Goal: Complete application form: Complete application form

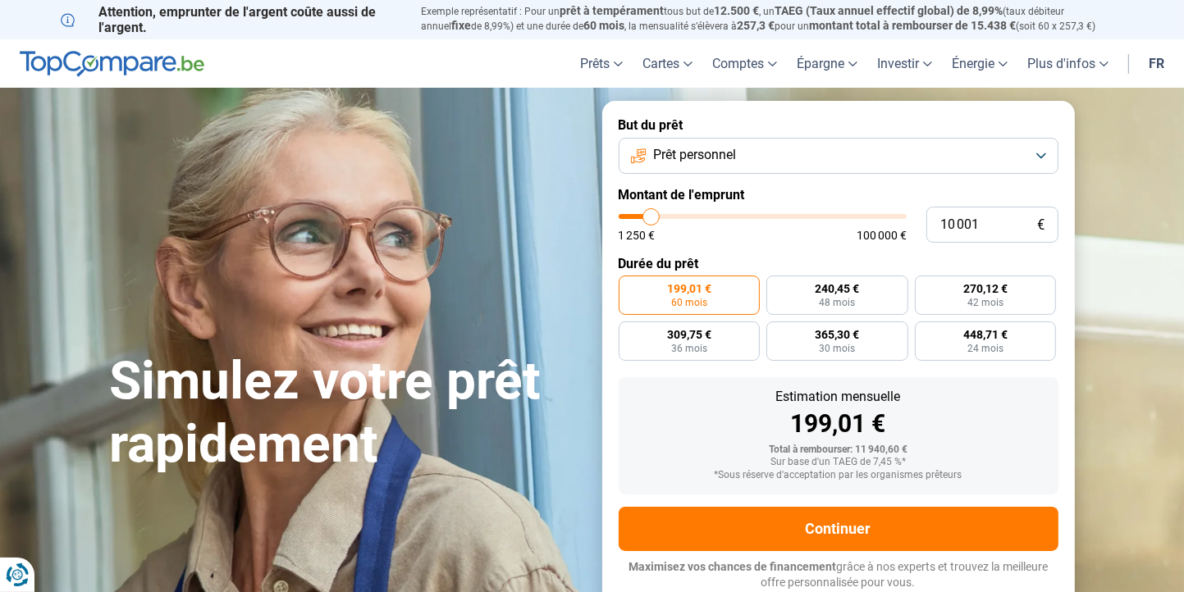
type input "8 500"
type input "8500"
type input "9 250"
type input "9250"
type input "10 500"
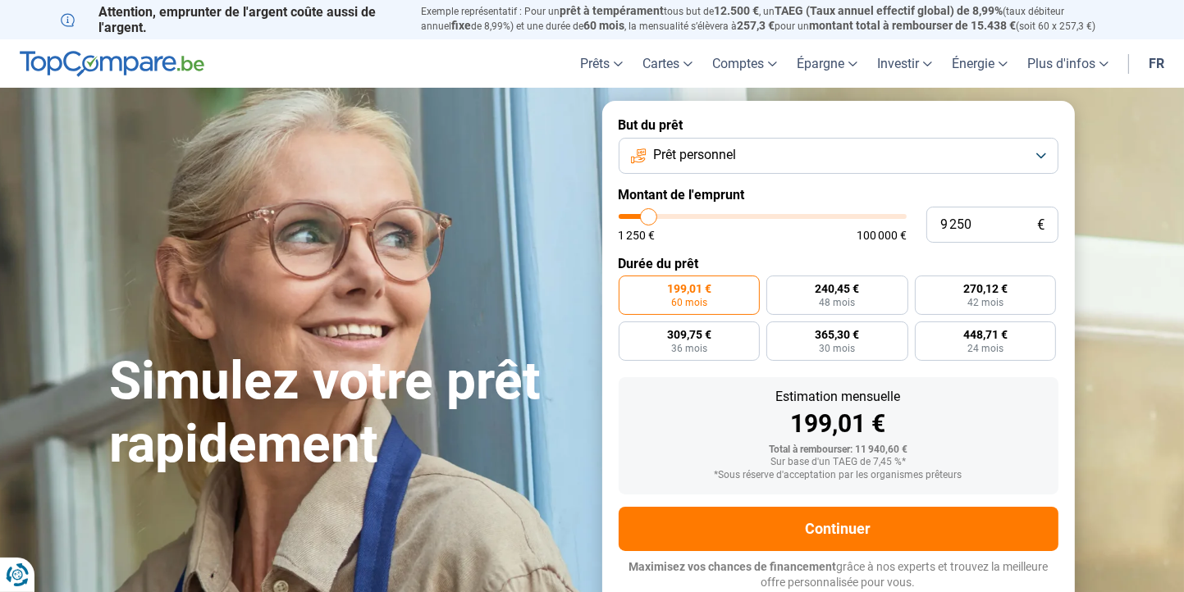
type input "10500"
type input "12 000"
type input "12000"
type input "13 500"
type input "13500"
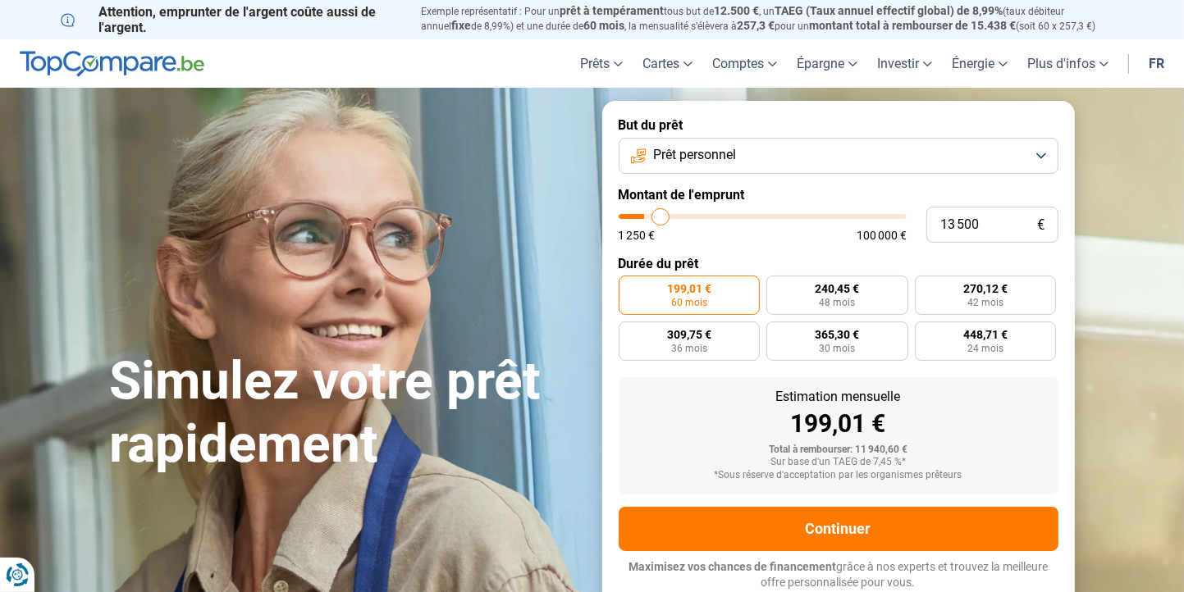
type input "15 000"
type input "15000"
type input "16 750"
type input "16750"
type input "18 000"
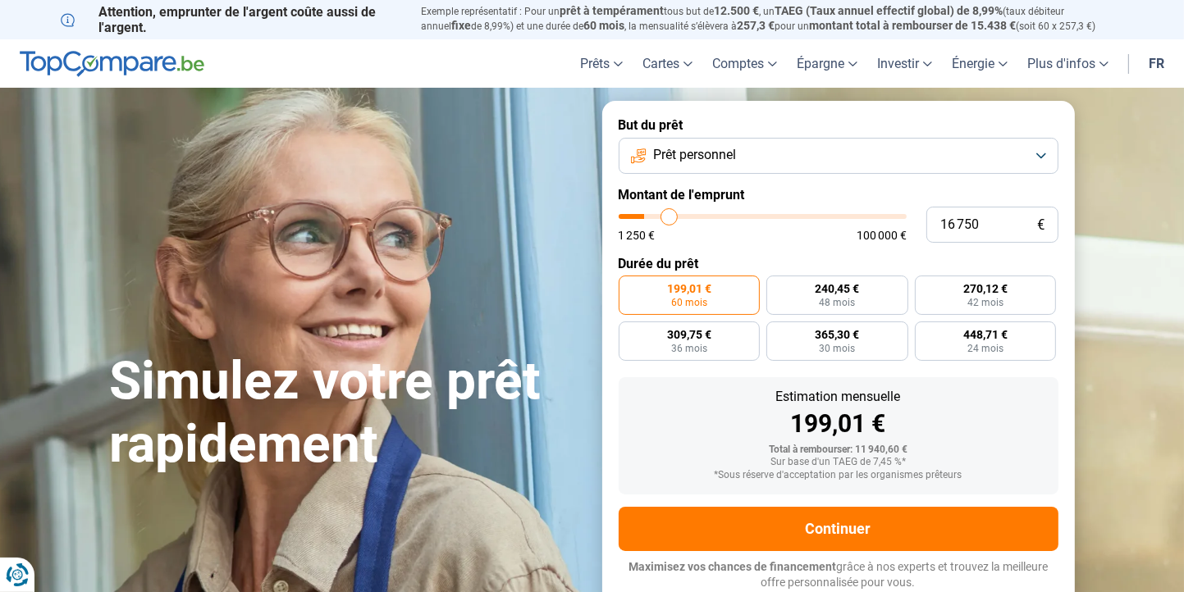
type input "18000"
type input "19 000"
type input "19000"
type input "20 000"
type input "20000"
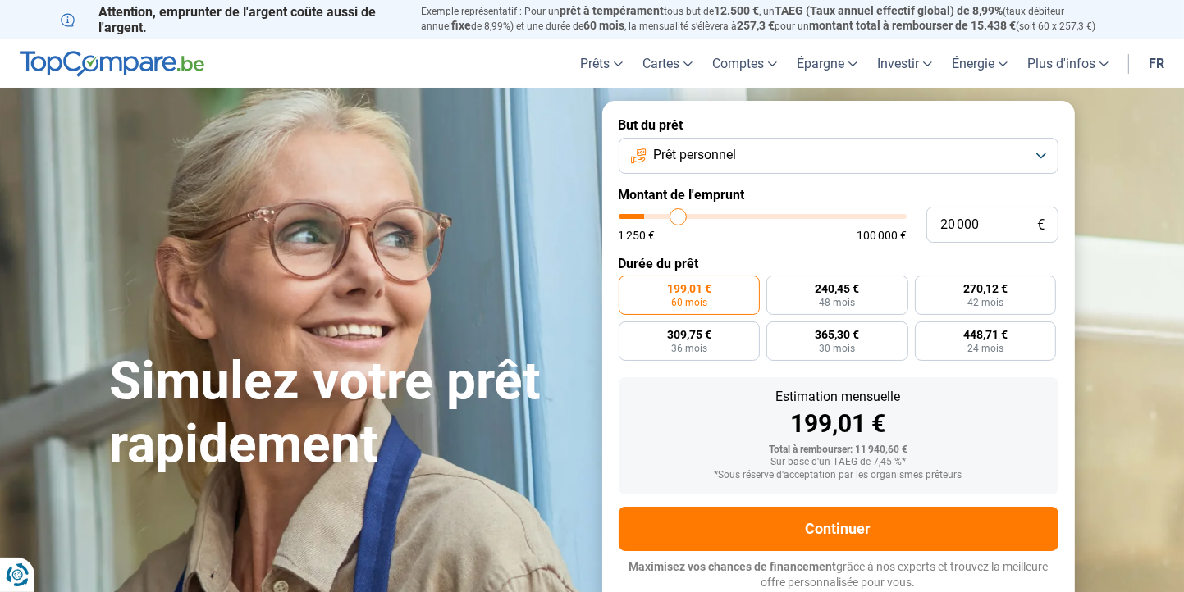
type input "20 750"
type input "20750"
type input "21 500"
type input "21500"
type input "22 250"
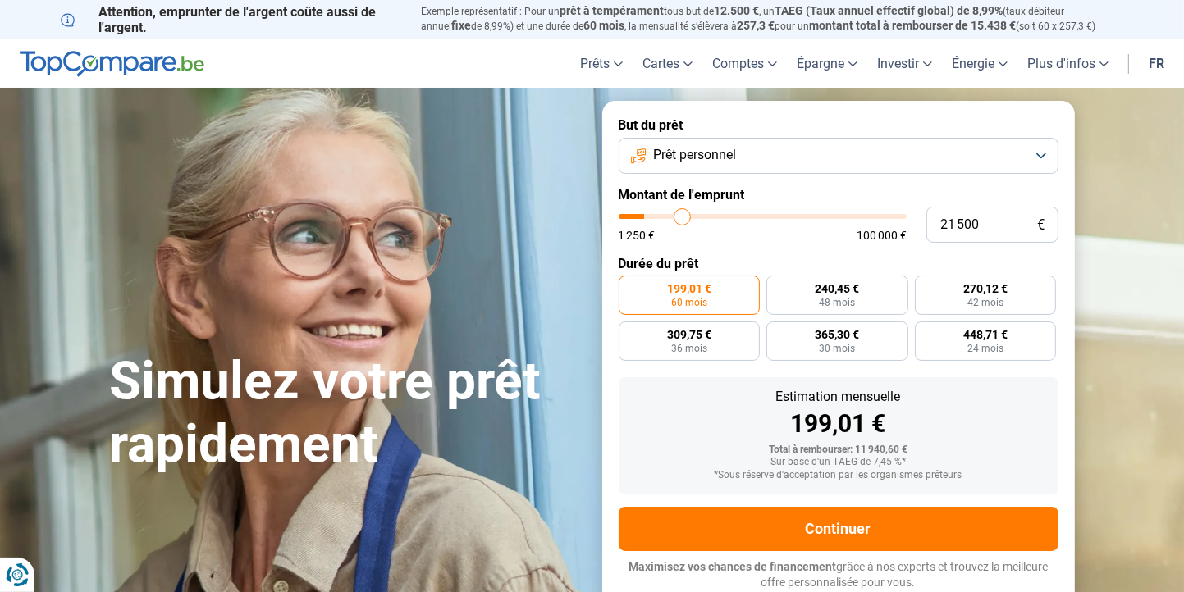
type input "22250"
type input "23 250"
type input "23250"
type input "24 000"
type input "24000"
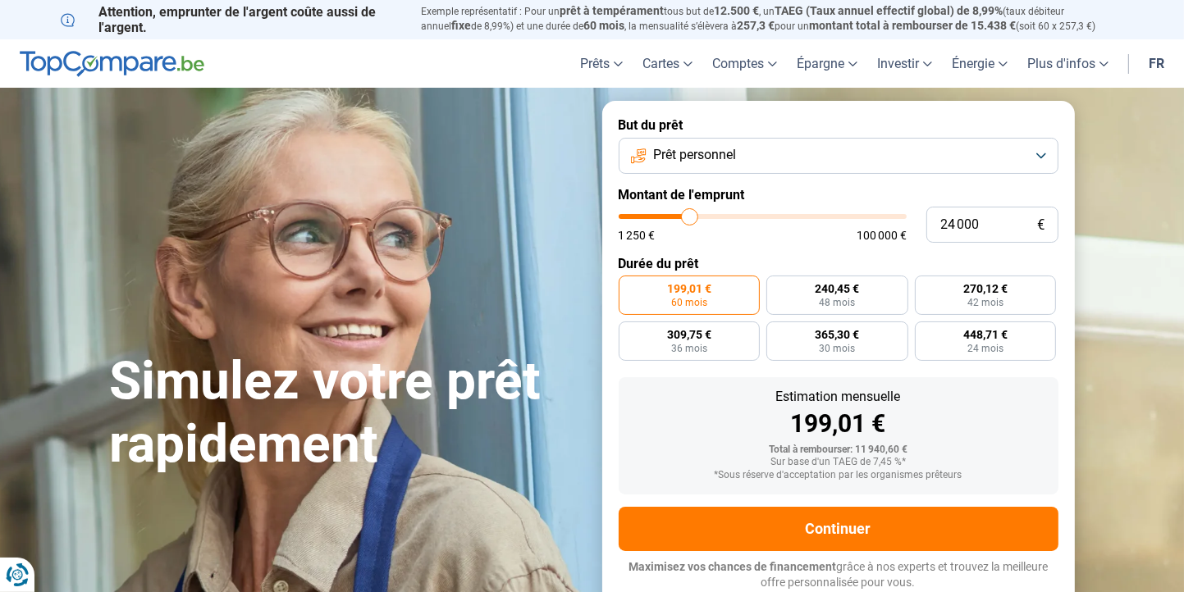
type input "24 500"
type input "24500"
type input "24 750"
type input "24750"
type input "25 250"
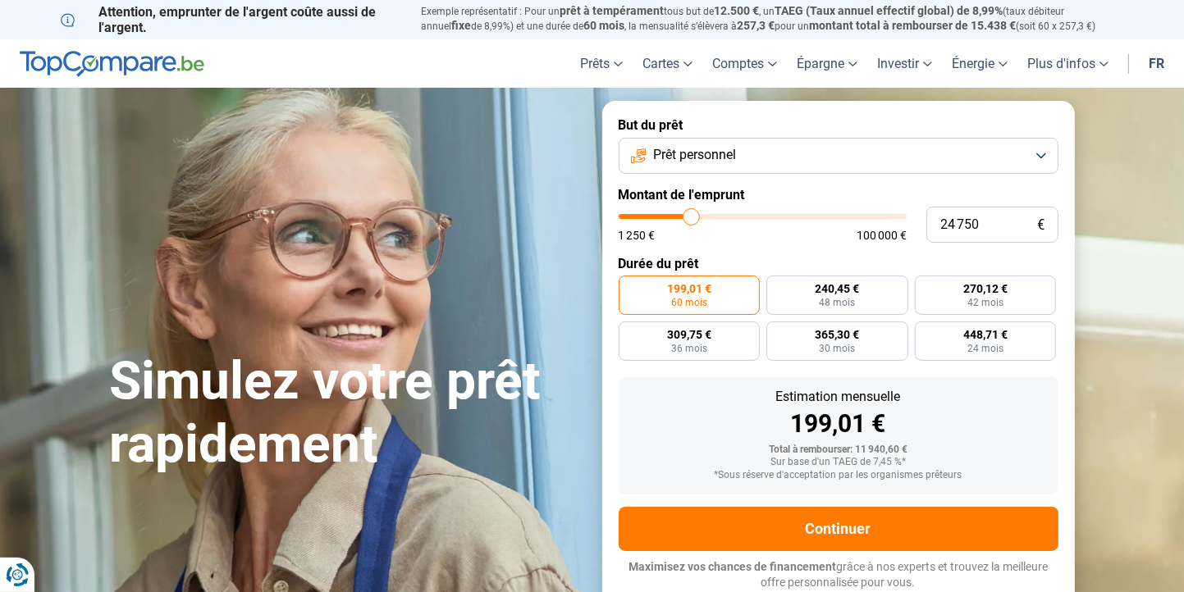
type input "25250"
type input "25 500"
type input "25500"
type input "25 750"
type input "25750"
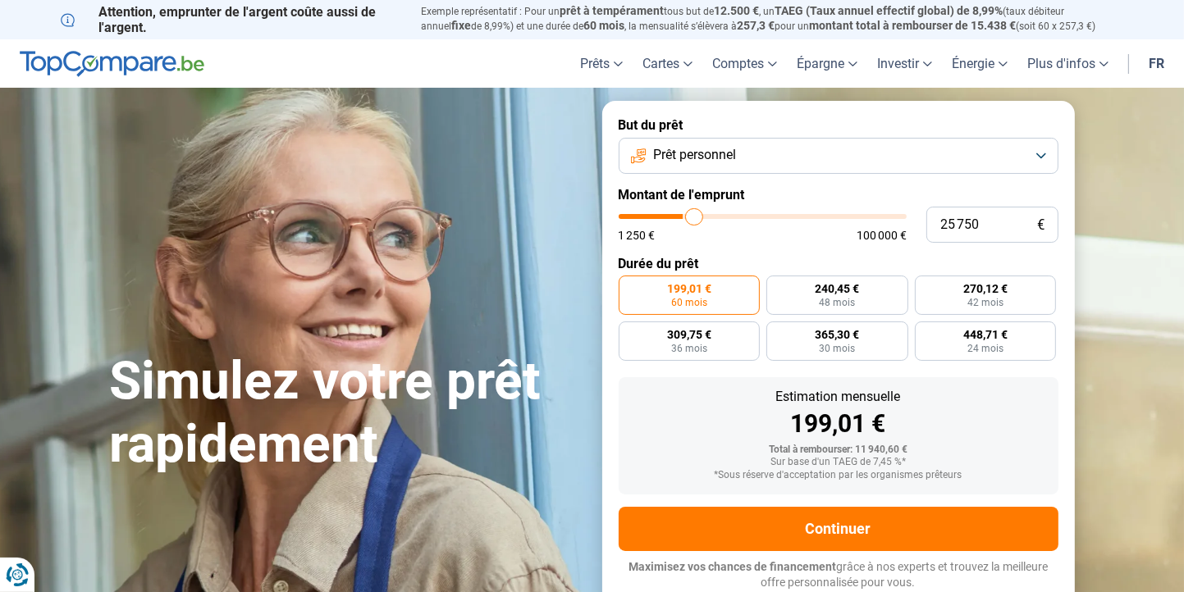
type input "26 000"
type input "26000"
type input "26 500"
type input "26500"
type input "26 750"
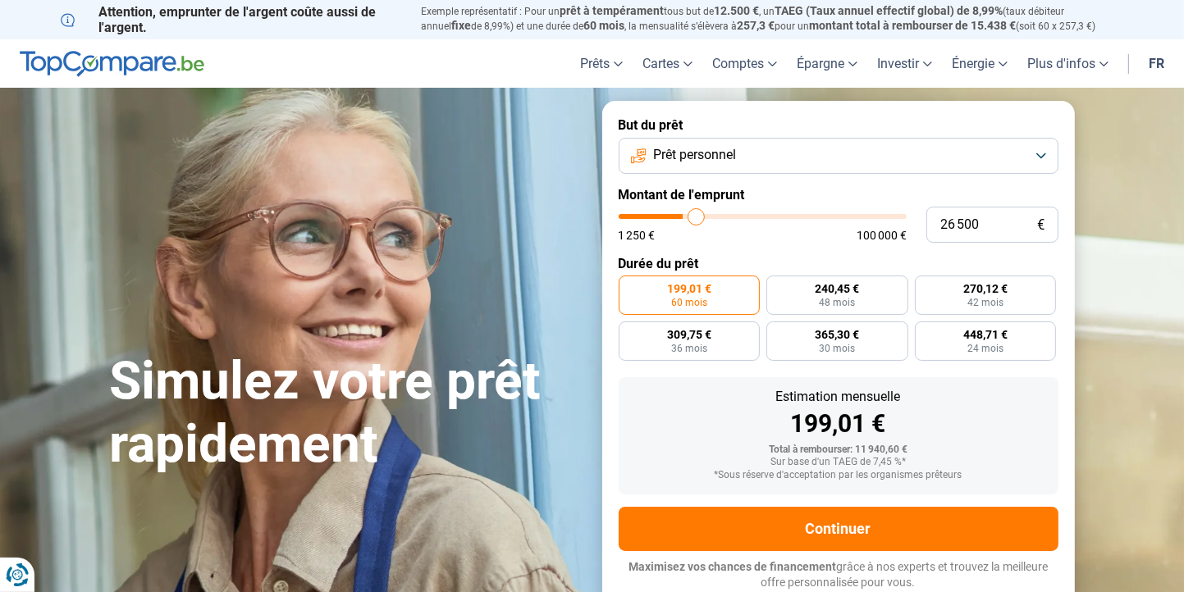
type input "26750"
type input "27 500"
type input "27500"
type input "28 250"
type input "28250"
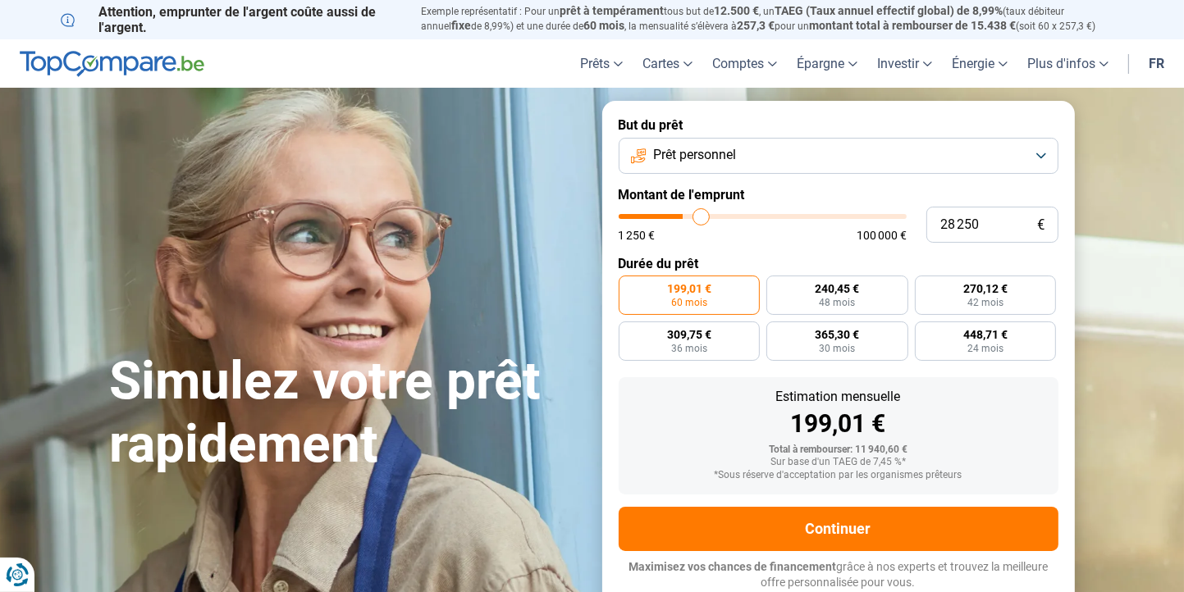
type input "29 000"
type input "29000"
type input "29 500"
type input "29500"
type input "29 750"
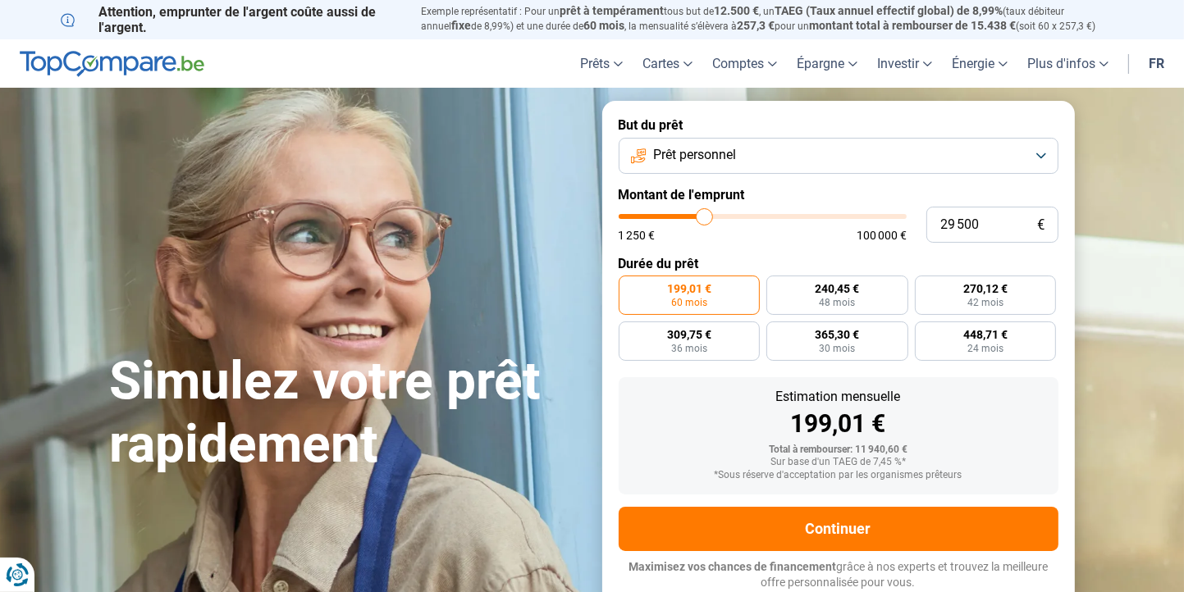
type input "29750"
type input "30 000"
type input "30000"
type input "30 750"
type input "30750"
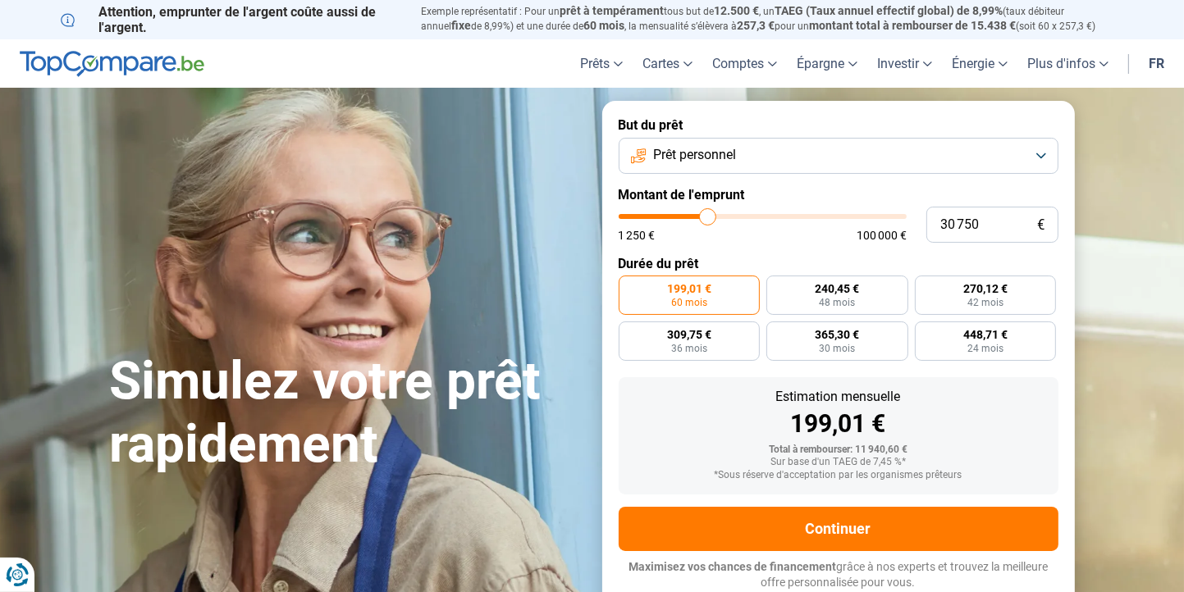
type input "31 750"
type input "31750"
type input "32 500"
type input "32500"
type input "33 250"
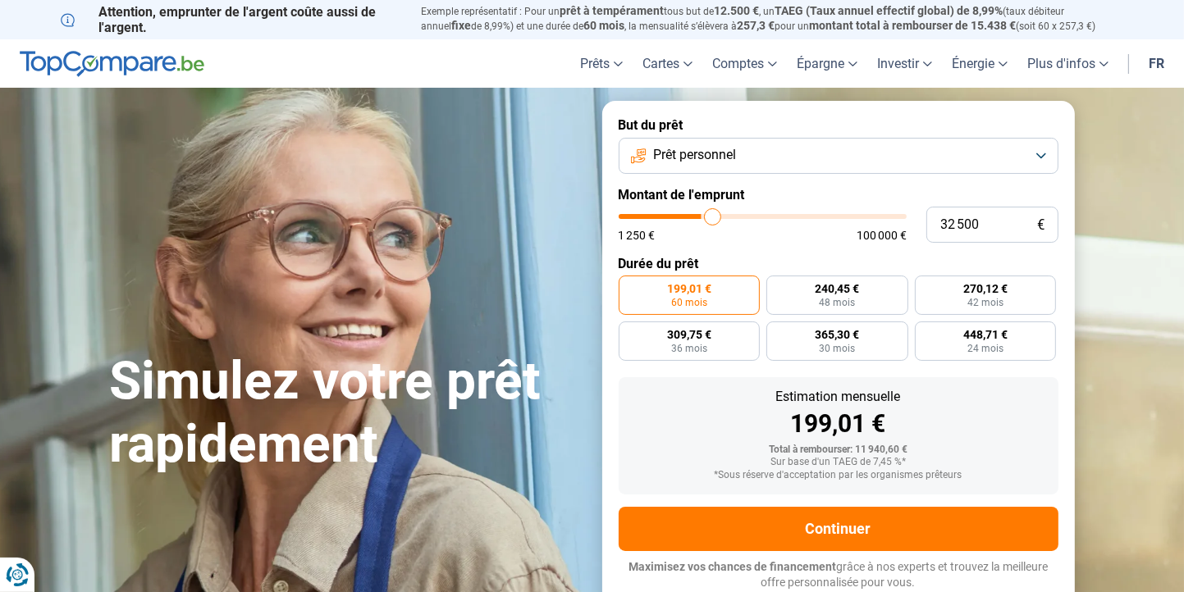
type input "33250"
type input "34 000"
type input "34000"
type input "34 500"
type input "34500"
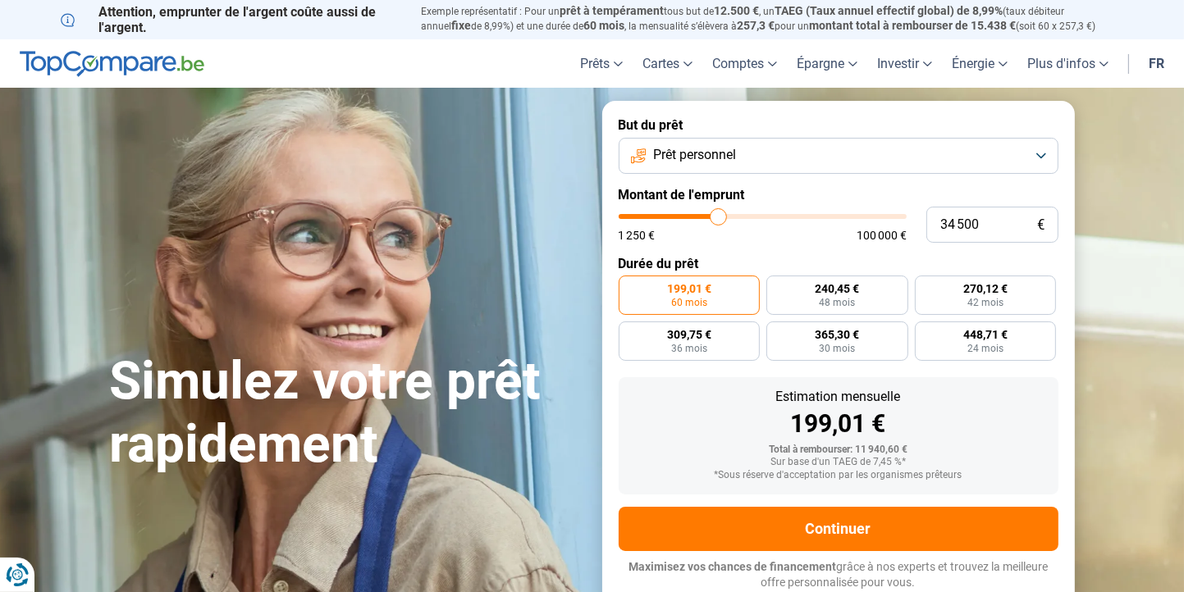
type input "34 750"
type input "34750"
type input "35 000"
type input "35000"
type input "35 500"
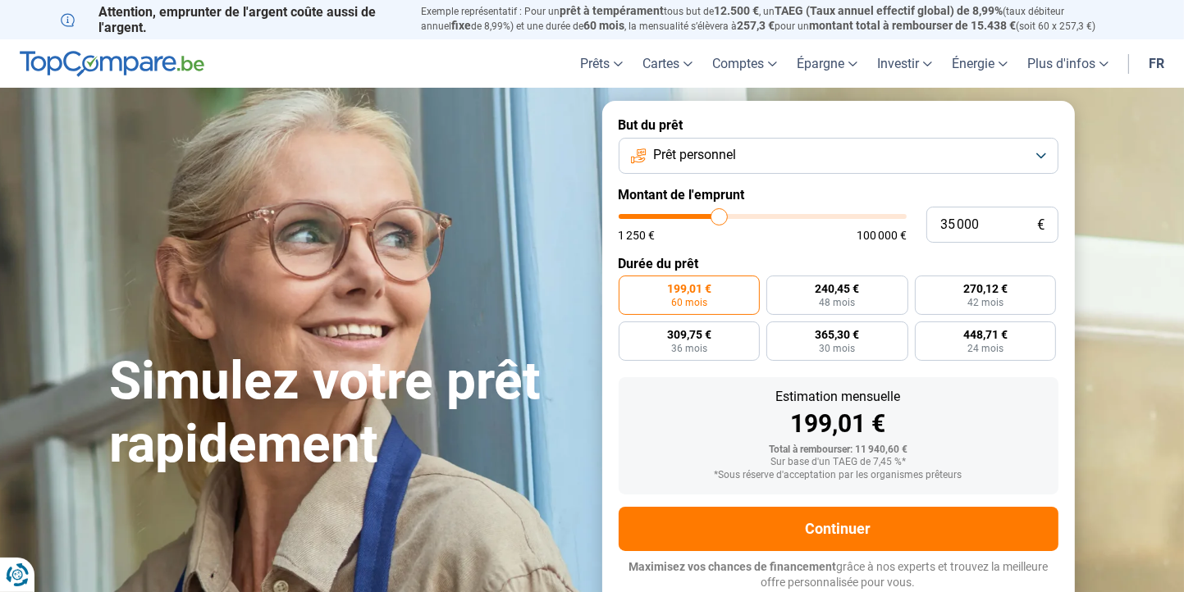
type input "35500"
type input "36 250"
type input "36250"
type input "36 750"
type input "36750"
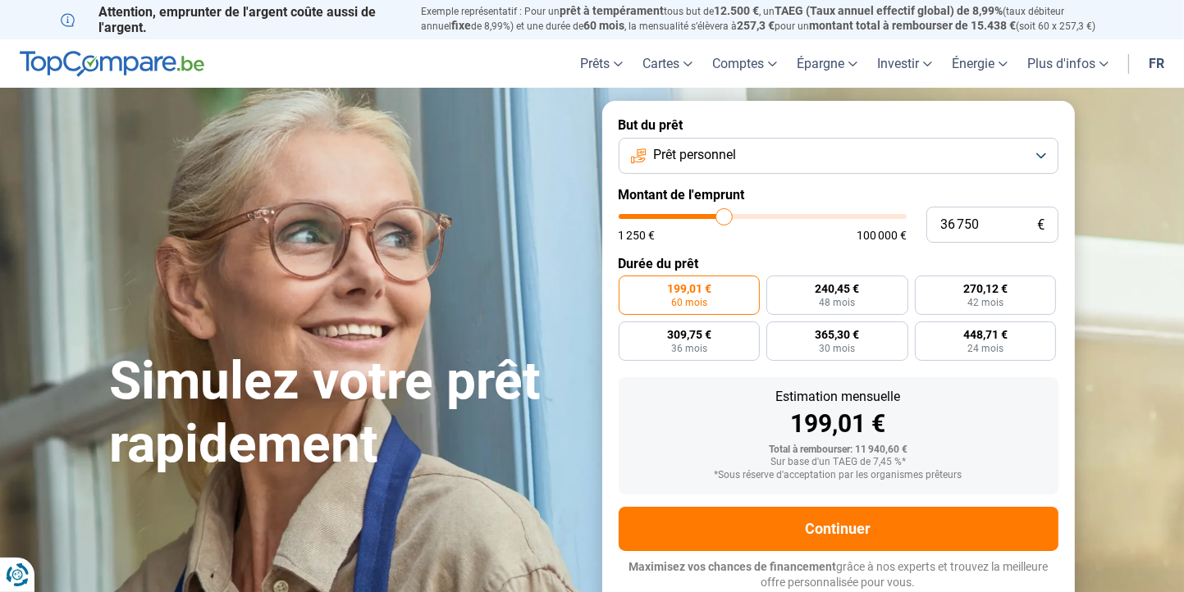
type input "37 500"
type input "37500"
type input "38 000"
type input "38000"
type input "38 500"
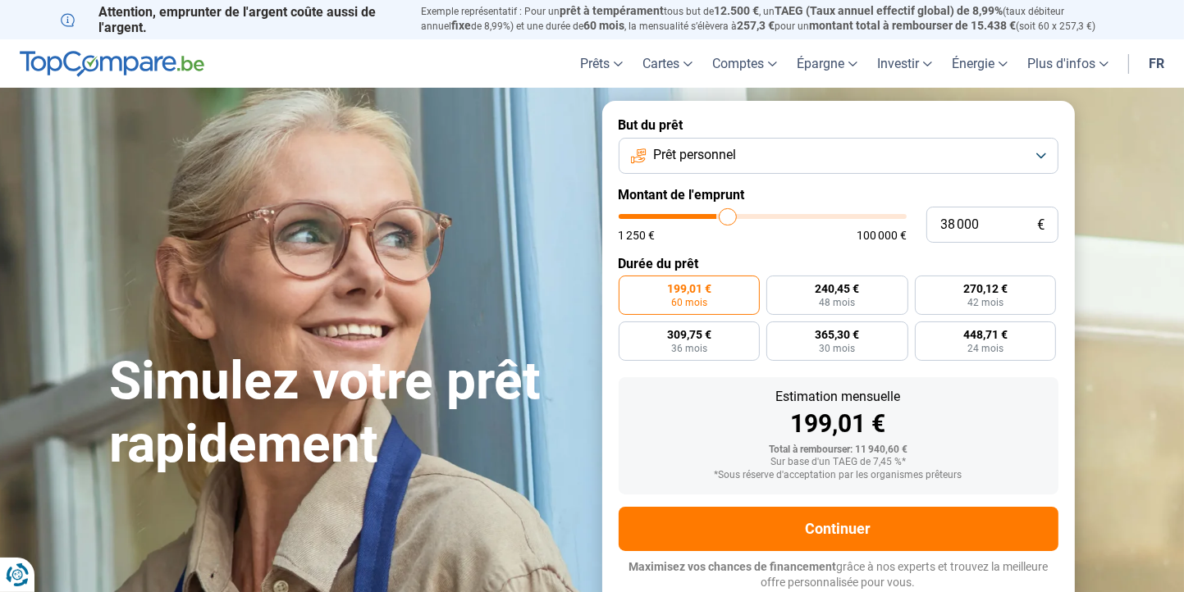
type input "38500"
type input "38 750"
type input "38750"
type input "38 250"
type input "38250"
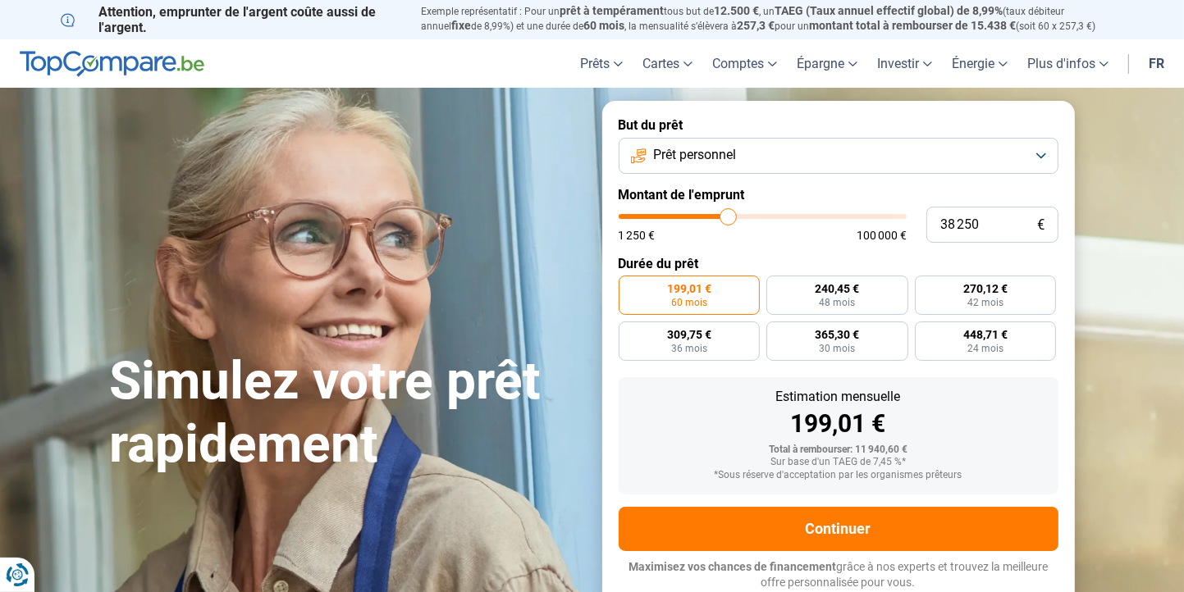
type input "38 000"
type input "38000"
type input "37 500"
type input "37500"
type input "37 250"
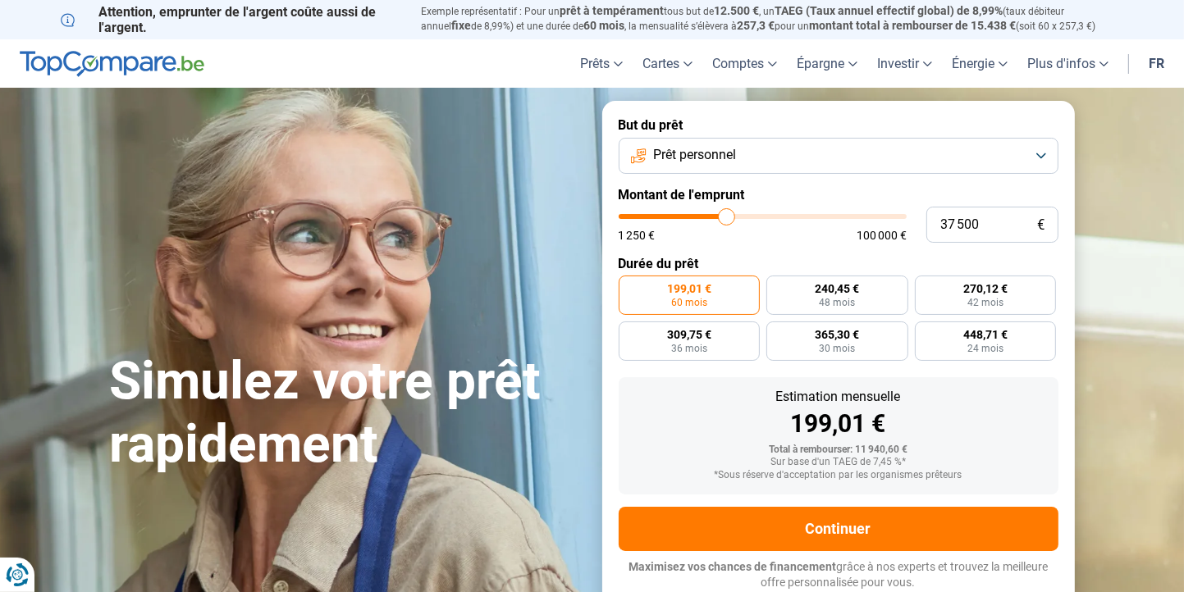
type input "37250"
type input "36 750"
type input "36750"
type input "36 500"
type input "36500"
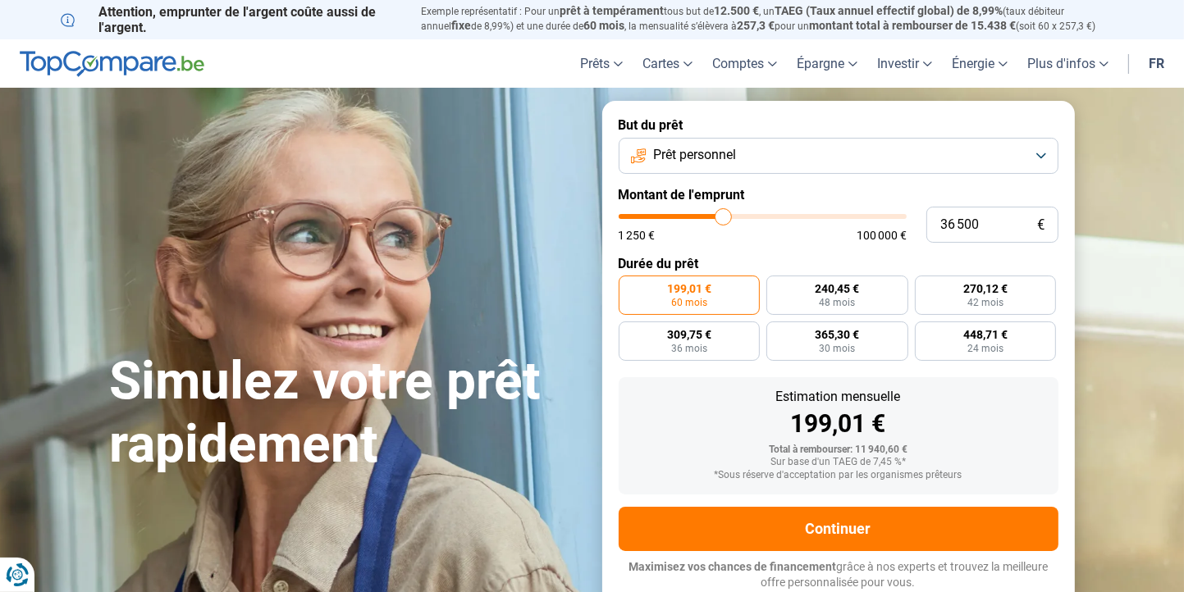
type input "36 250"
type input "36250"
type input "36 000"
type input "36000"
type input "35 750"
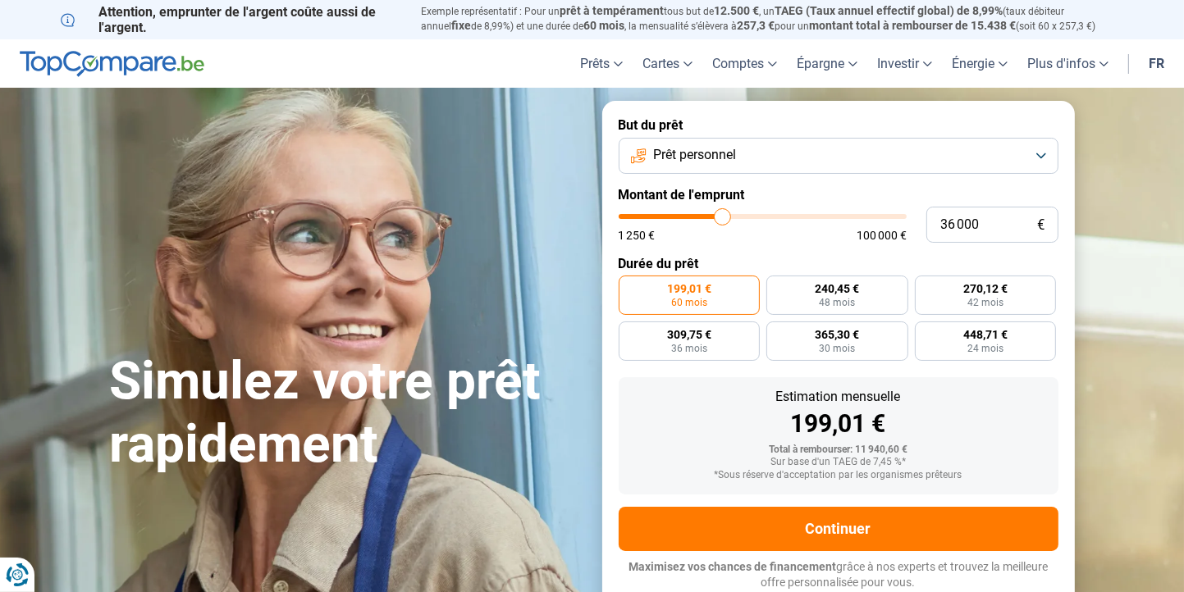
type input "35750"
type input "35 250"
type input "35250"
type input "35 000"
type input "35000"
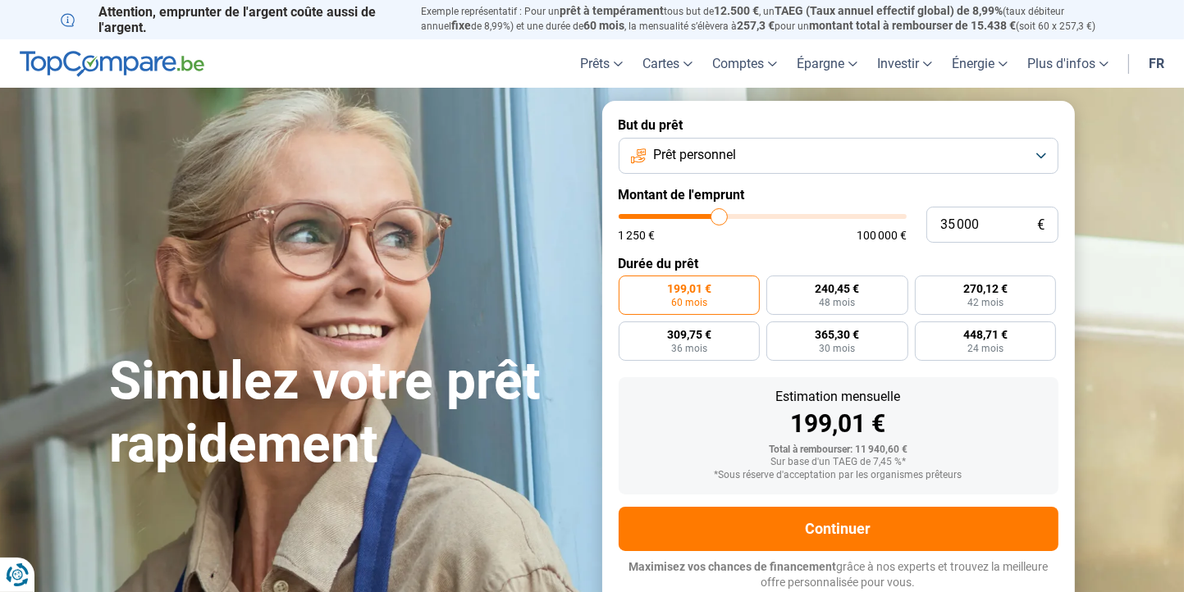
type input "34 750"
type input "34750"
type input "35 000"
type input "35000"
type input "35 250"
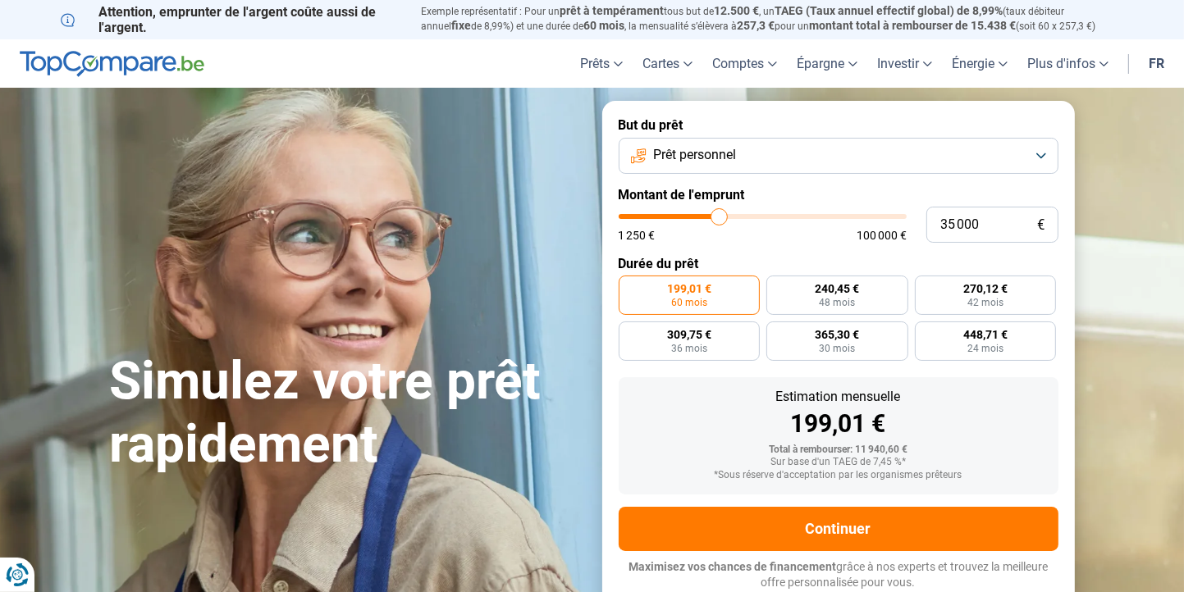
type input "35250"
type input "35 500"
type input "35500"
type input "35 750"
drag, startPoint x: 646, startPoint y: 217, endPoint x: 722, endPoint y: 221, distance: 75.5
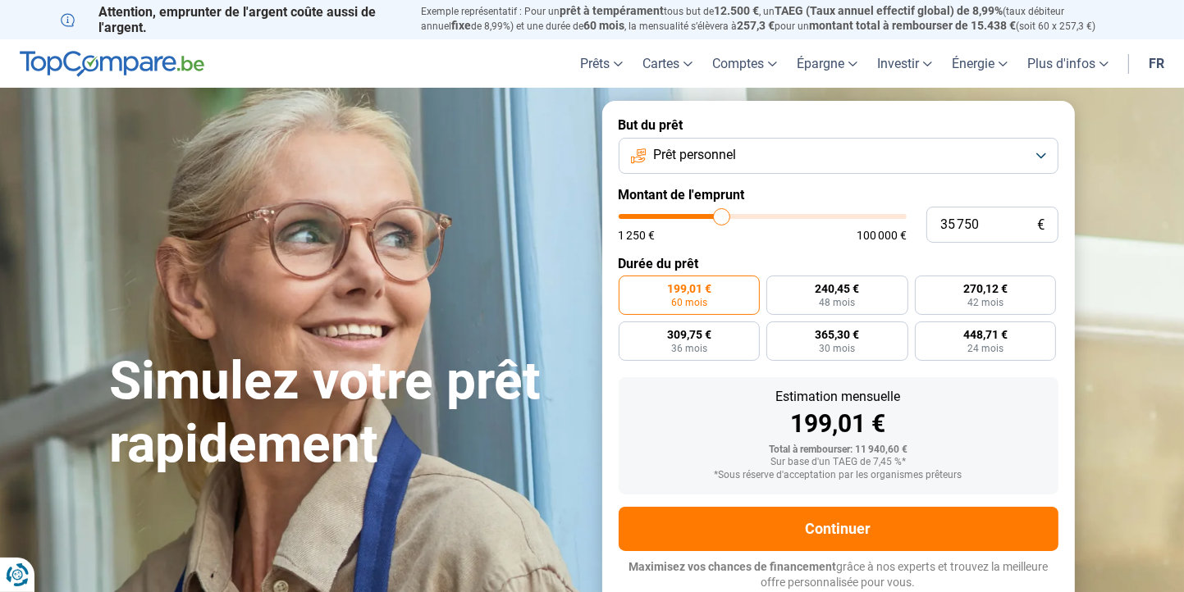
type input "35750"
click at [722, 219] on input "range" at bounding box center [762, 216] width 288 height 5
radio input "false"
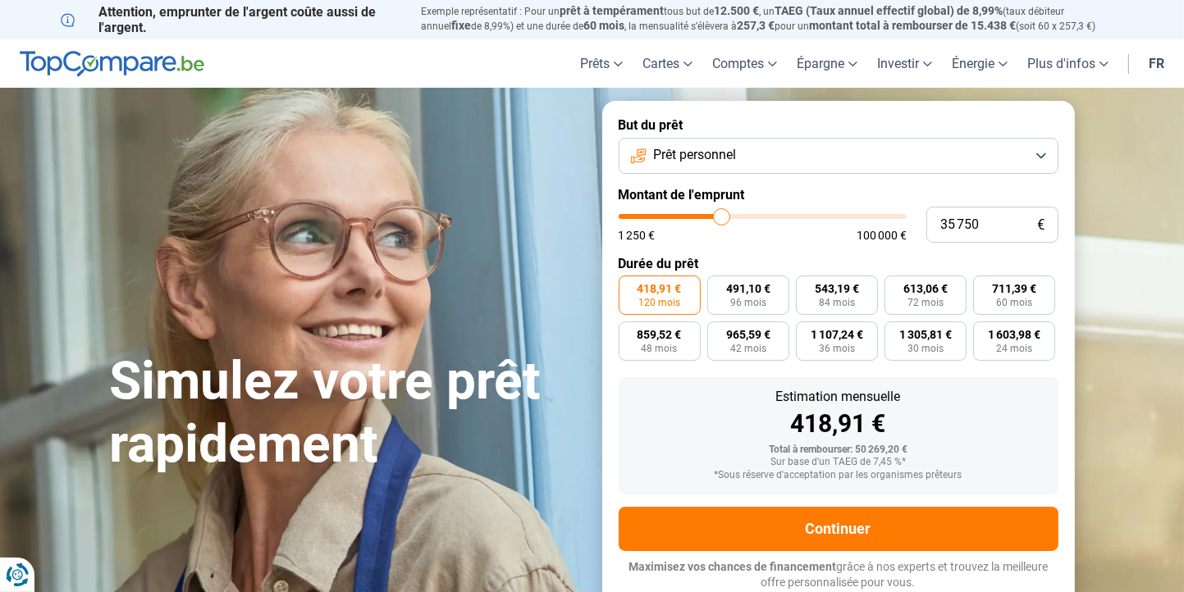
type input "36 250"
type input "36250"
type input "36 000"
type input "36000"
type input "35 750"
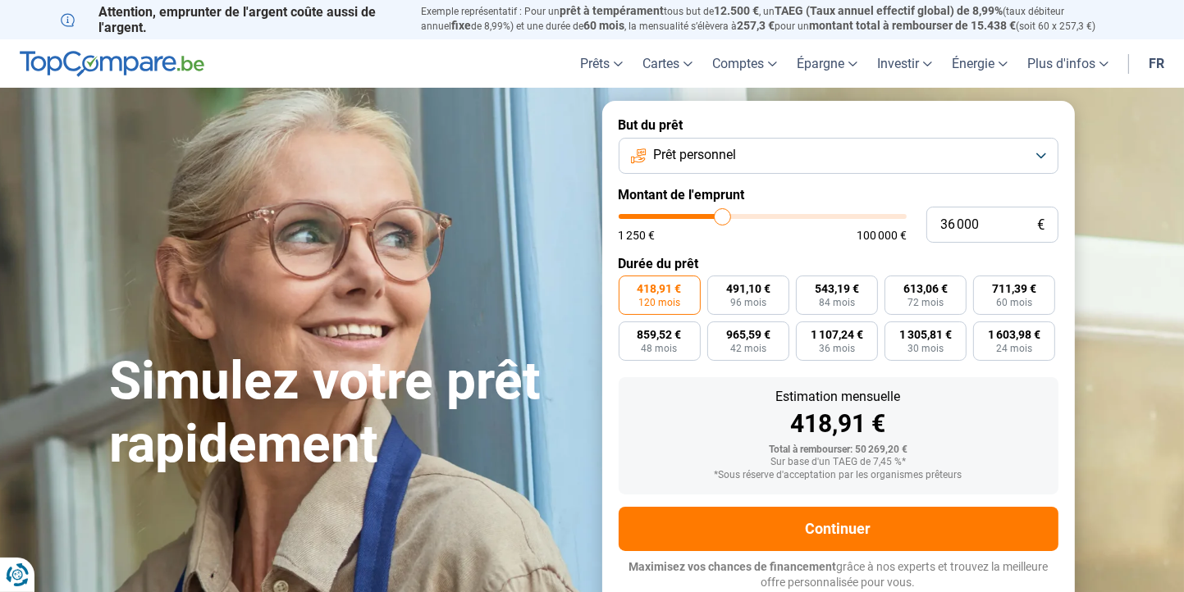
type input "35750"
type input "35 250"
type input "35250"
click at [720, 219] on input "range" at bounding box center [762, 216] width 288 height 5
type input "34 750"
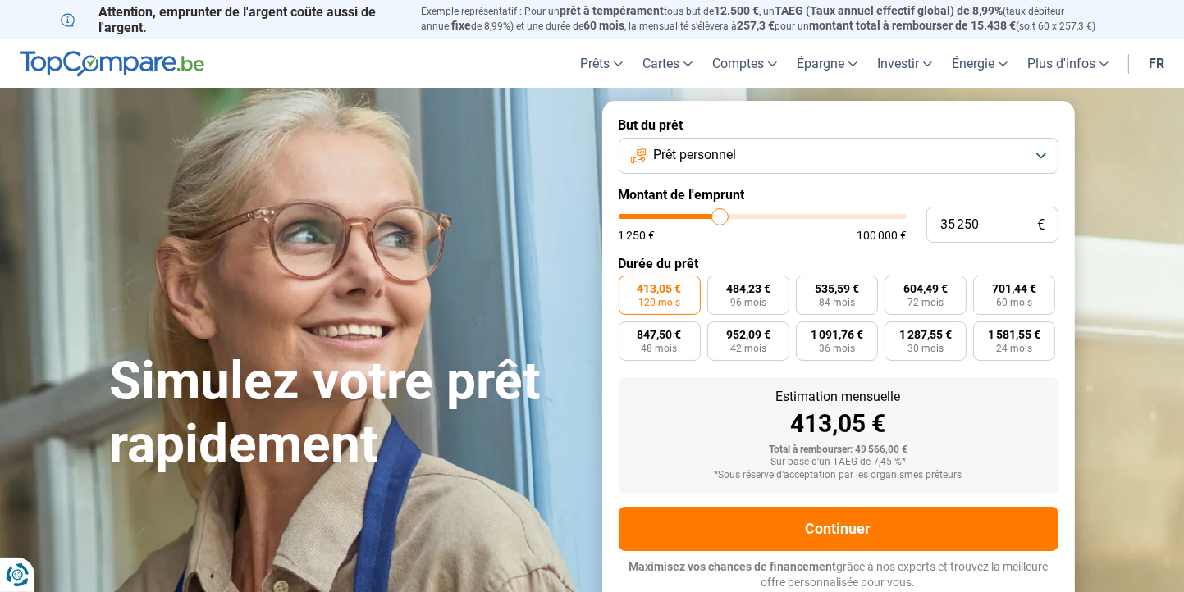
type input "34750"
type input "35 000"
type input "35000"
type input "35 250"
type input "35250"
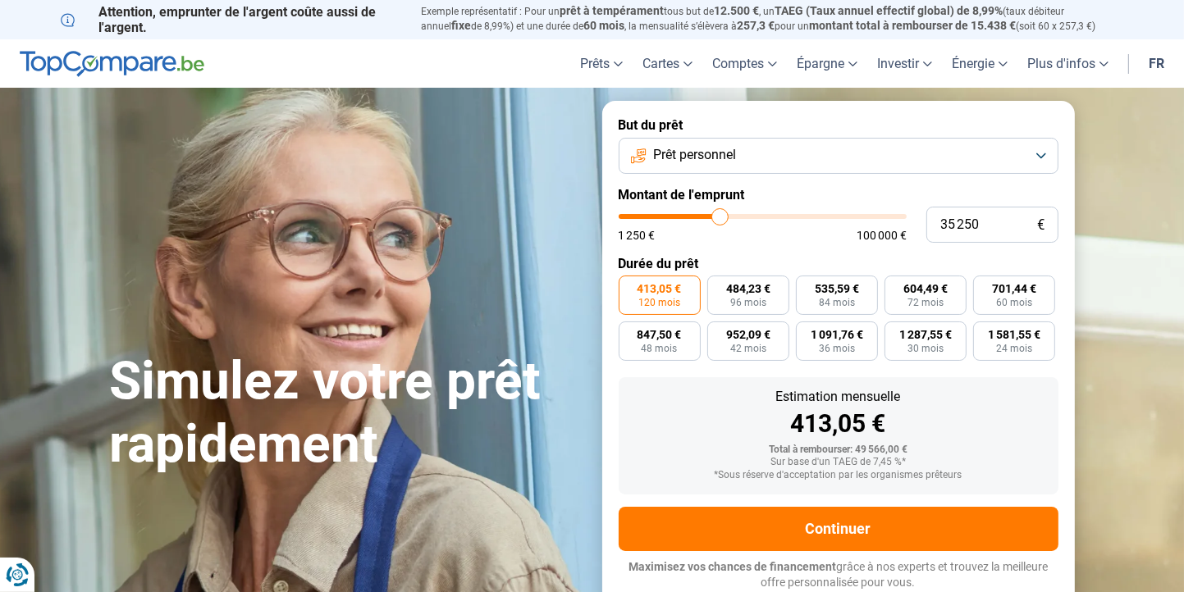
type input "35 500"
type input "35500"
type input "35 750"
type input "35750"
click at [722, 219] on input "range" at bounding box center [762, 216] width 288 height 5
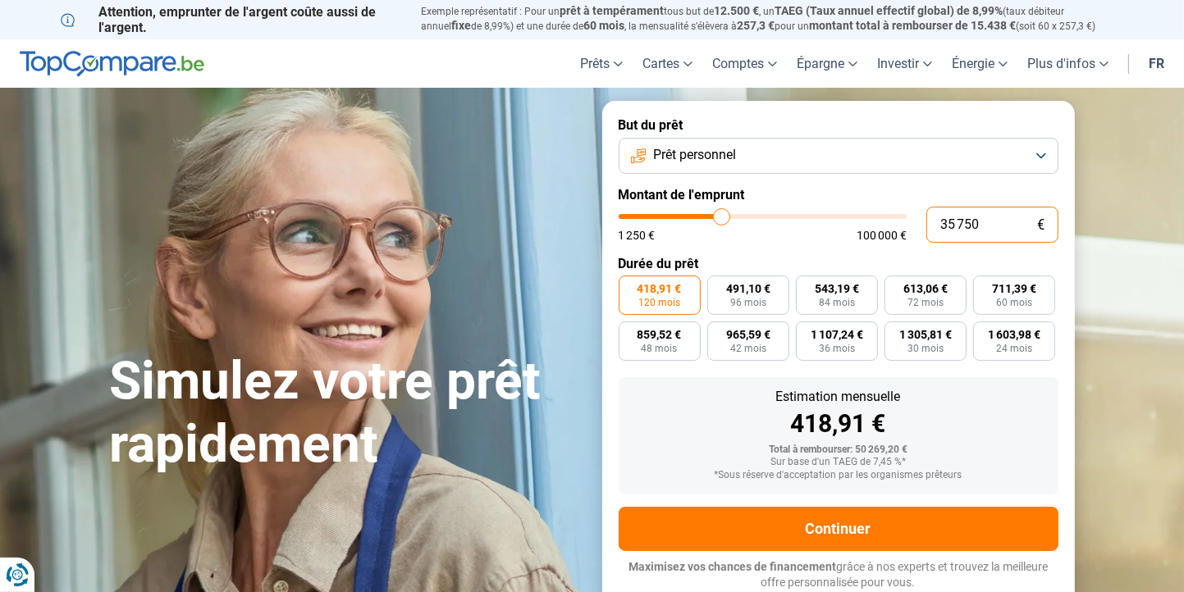
click at [979, 224] on input "35 750" at bounding box center [992, 225] width 132 height 36
type input "3 575"
type input "3500"
type input "357"
type input "1250"
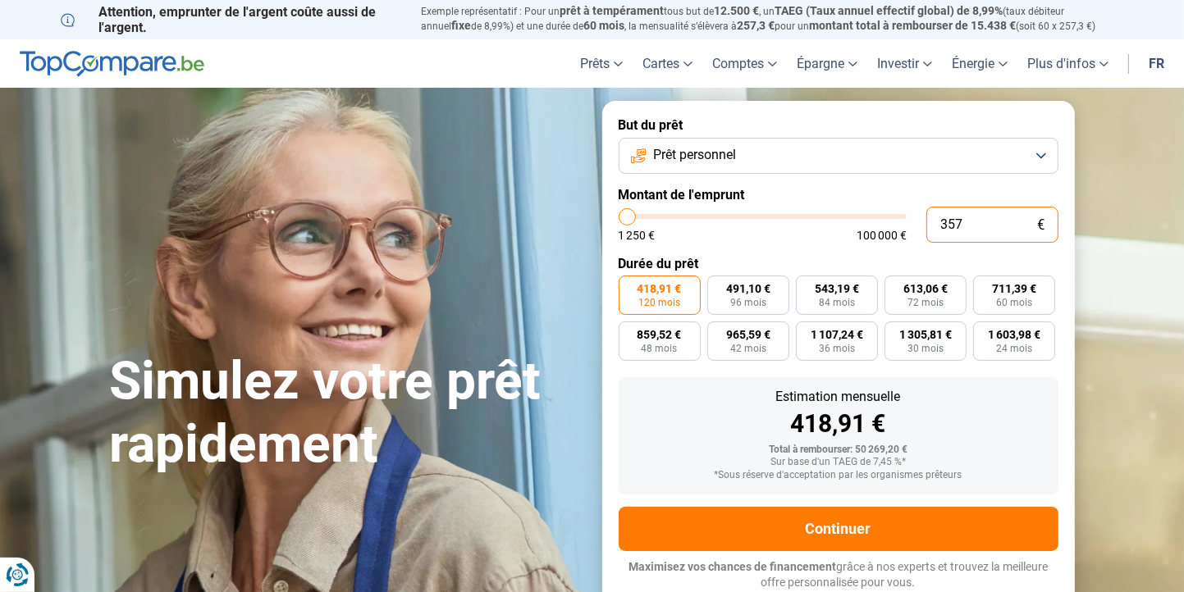
type input "35"
type input "1250"
type input "350"
type input "1250"
type input "3 500"
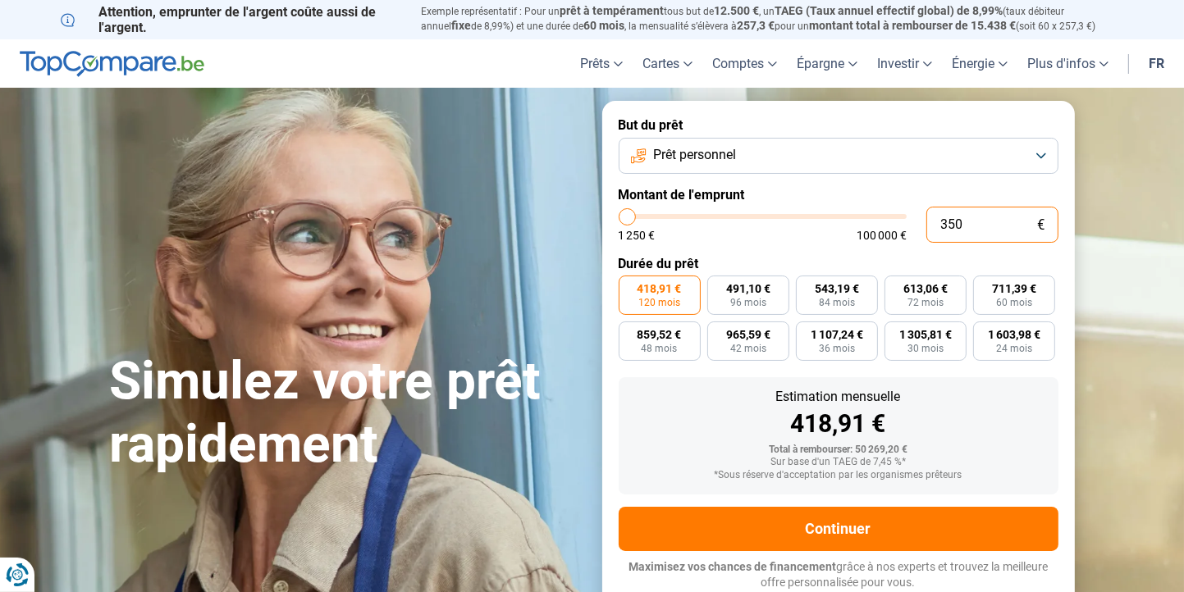
type input "3500"
type input "35 000"
type input "35000"
type input "35 000"
click at [1011, 298] on span "60 mois" at bounding box center [1014, 303] width 36 height 10
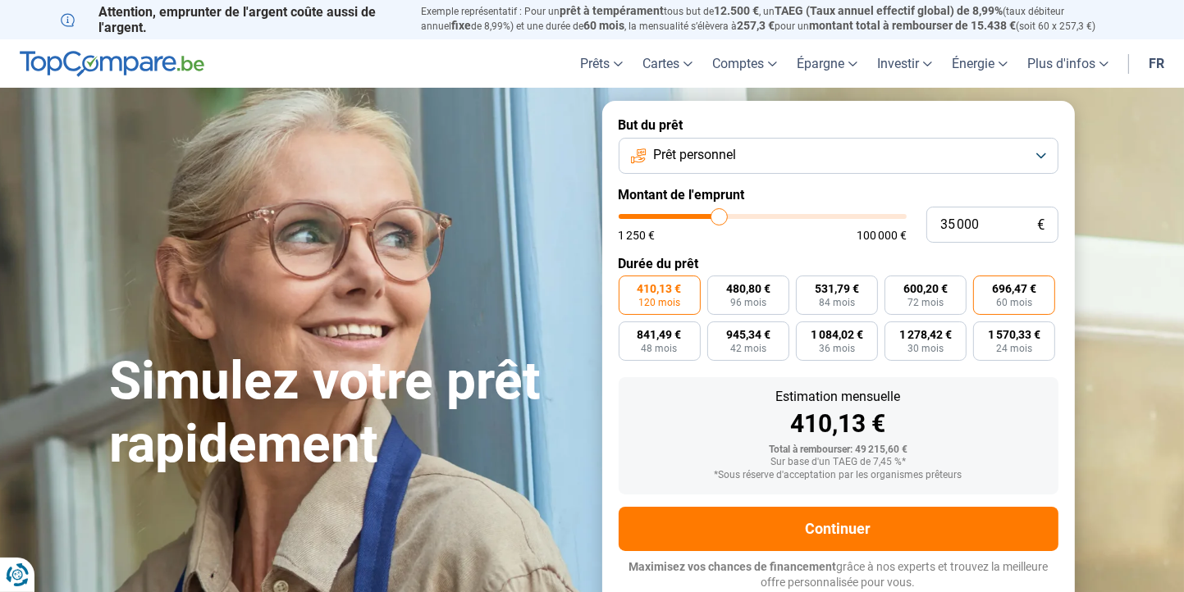
click at [984, 286] on input "696,47 € 60 mois" at bounding box center [978, 281] width 11 height 11
radio input "true"
click at [922, 298] on span "72 mois" at bounding box center [925, 303] width 36 height 10
click at [895, 286] on input "600,20 € 72 mois" at bounding box center [889, 281] width 11 height 11
radio input "true"
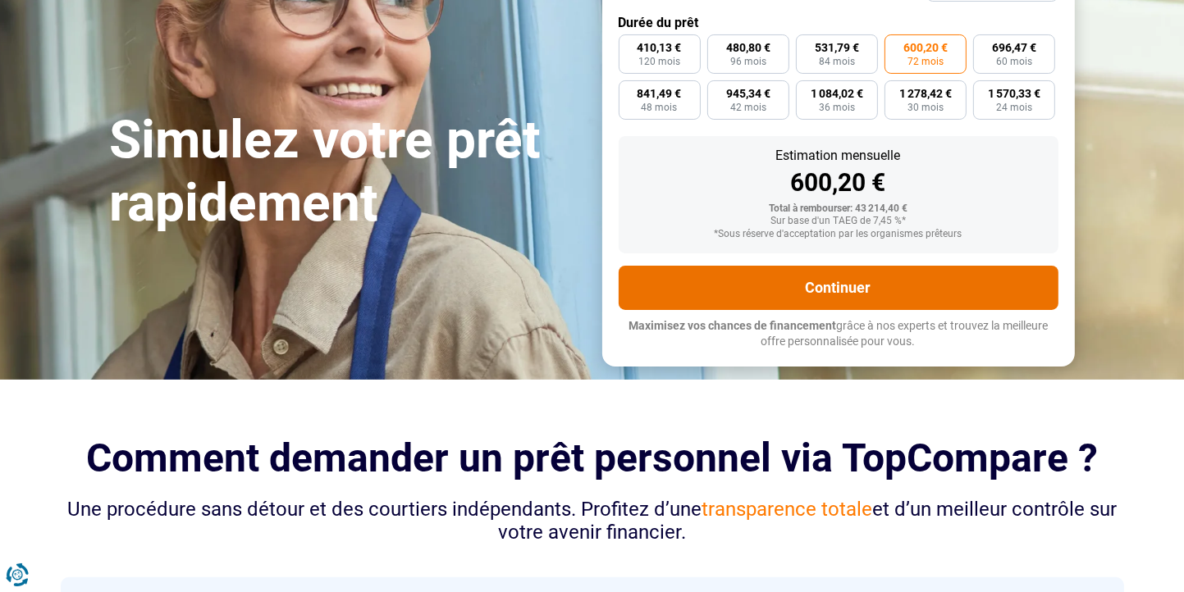
scroll to position [328, 0]
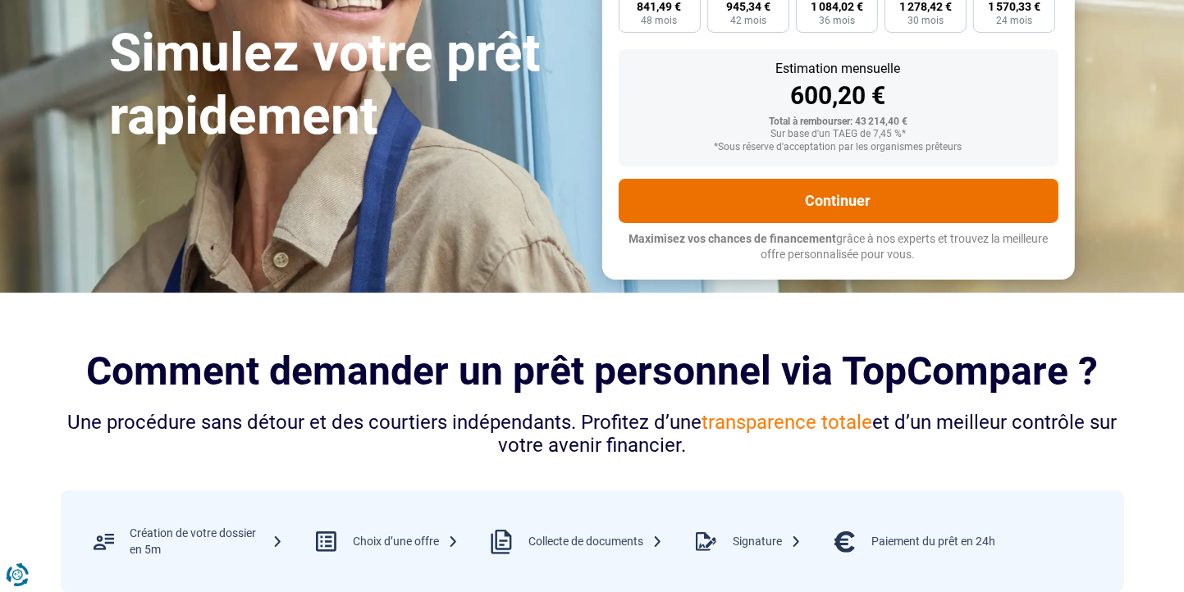
click at [859, 204] on button "Continuer" at bounding box center [838, 201] width 440 height 44
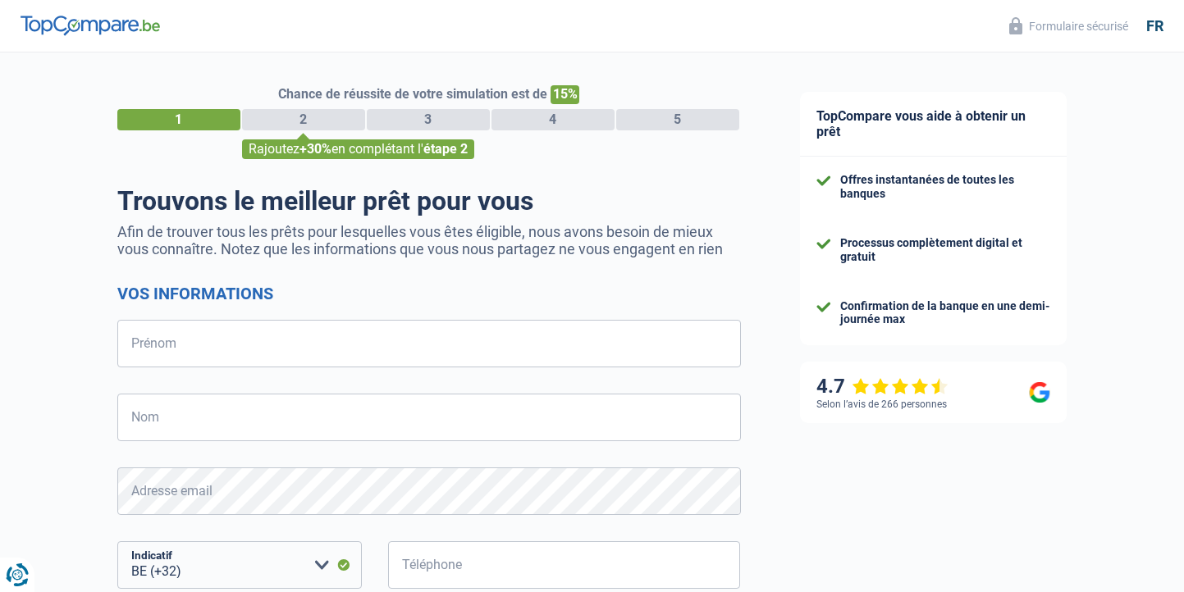
select select "32"
